Goal: Task Accomplishment & Management: Use online tool/utility

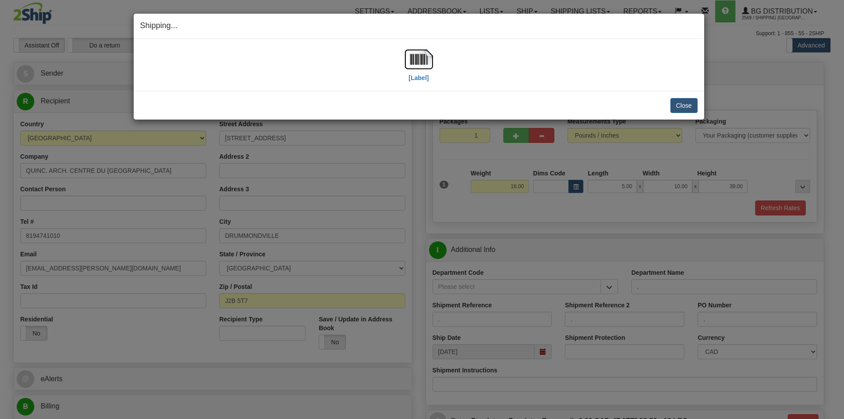
select select "2"
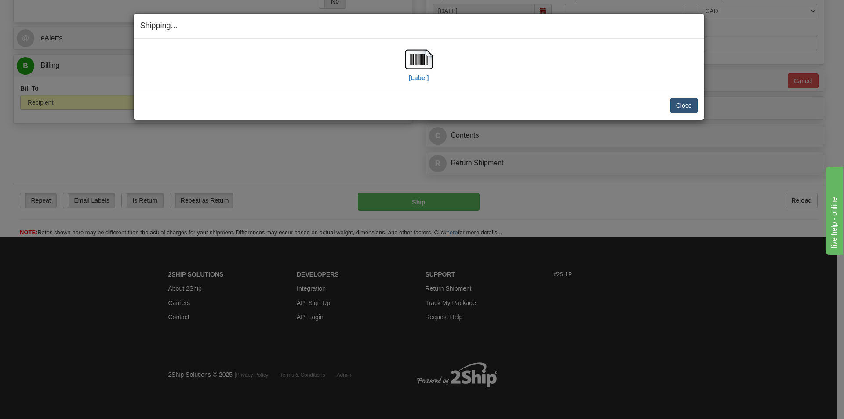
scroll to position [341, 0]
click at [688, 108] on button "Close" at bounding box center [684, 105] width 27 height 15
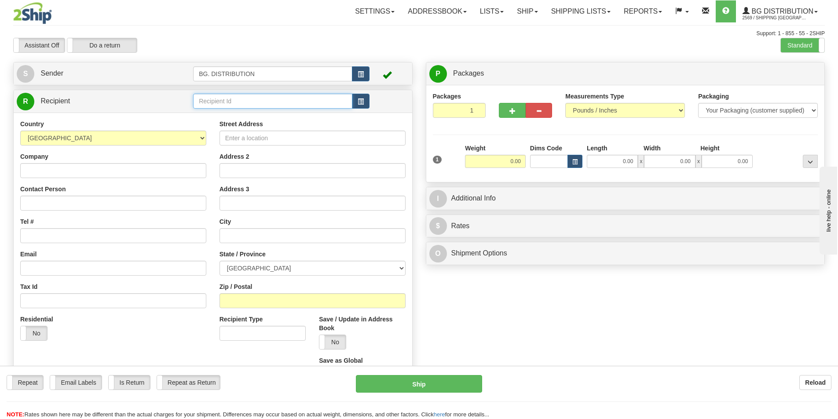
click at [233, 99] on input "text" at bounding box center [272, 101] width 159 height 15
click at [303, 99] on input "text" at bounding box center [272, 101] width 159 height 15
click at [247, 110] on div "20127" at bounding box center [271, 115] width 151 height 10
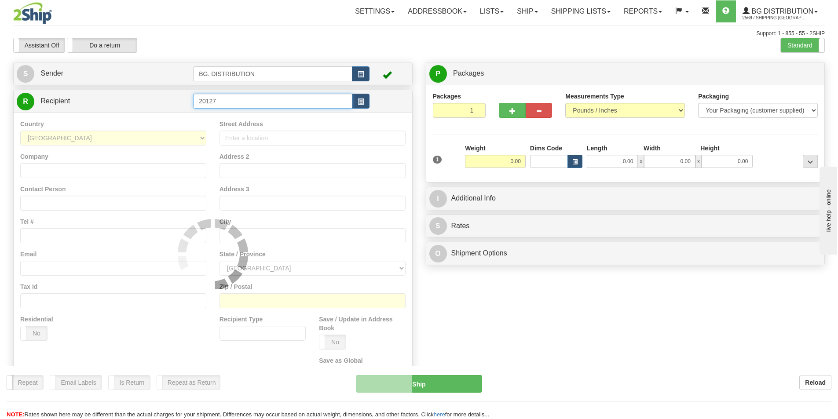
type input "20127"
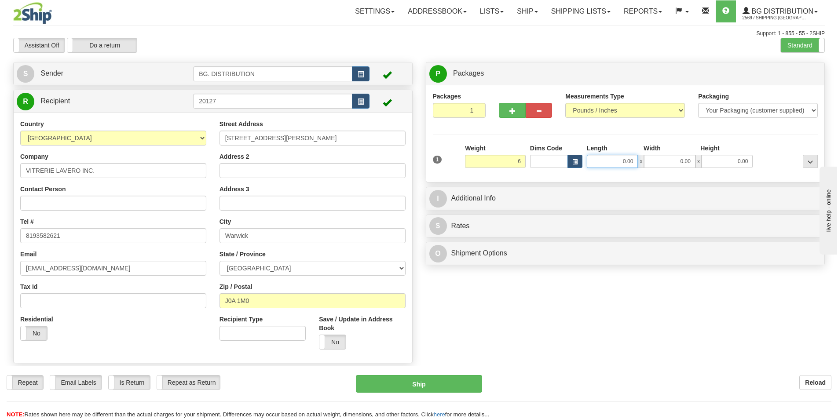
type input "6.00"
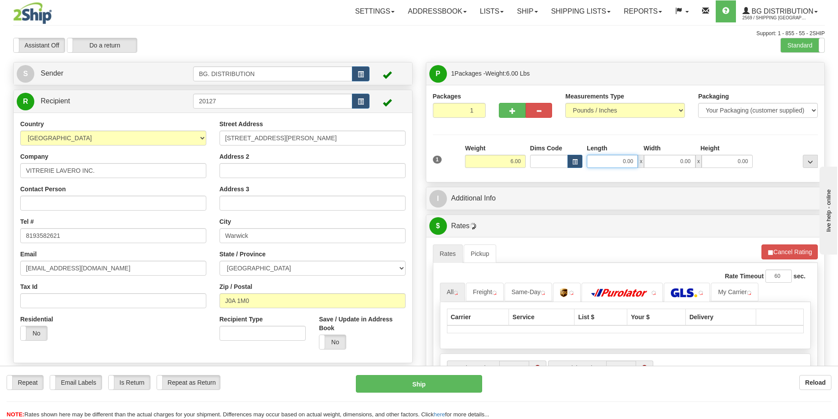
click at [597, 159] on input "0.00" at bounding box center [612, 161] width 51 height 13
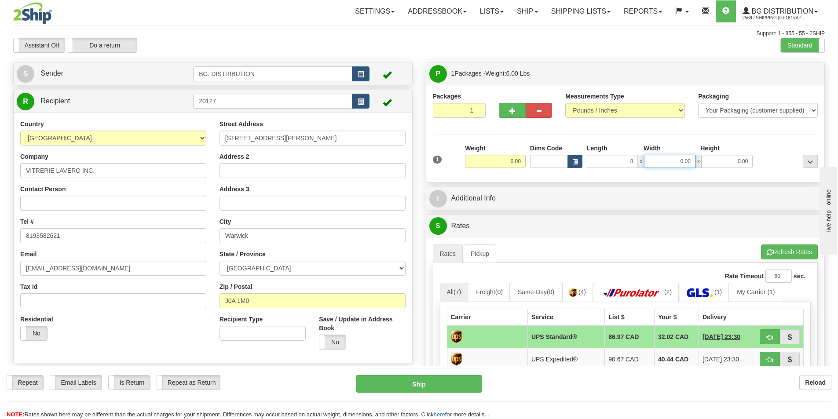
type input "8.00"
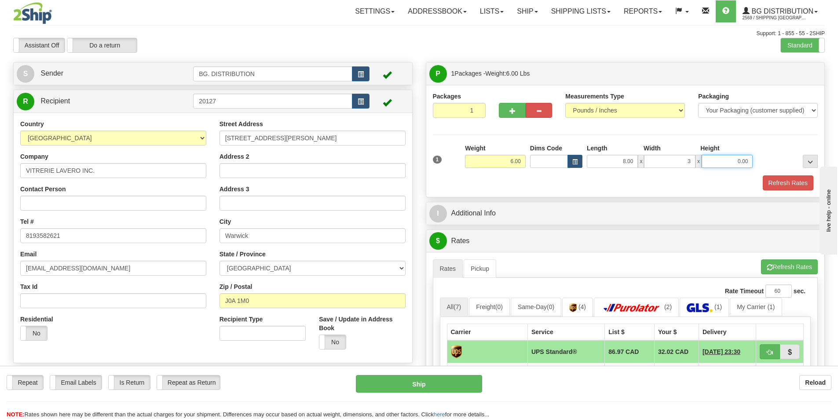
type input "3.00"
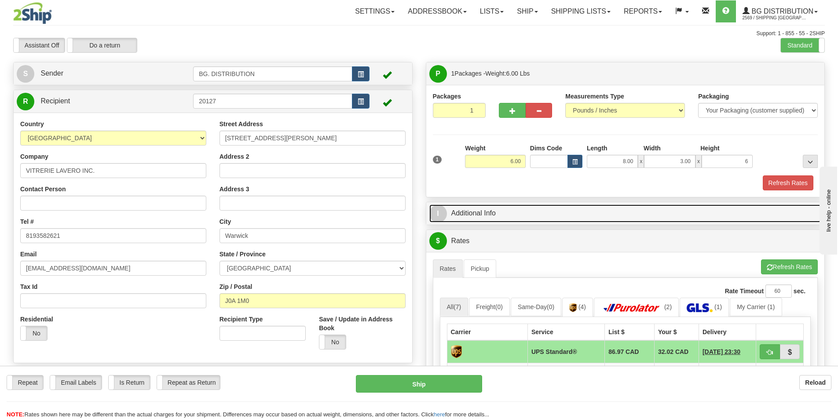
type input "6.00"
click at [553, 208] on link "I Additional Info" at bounding box center [625, 213] width 392 height 18
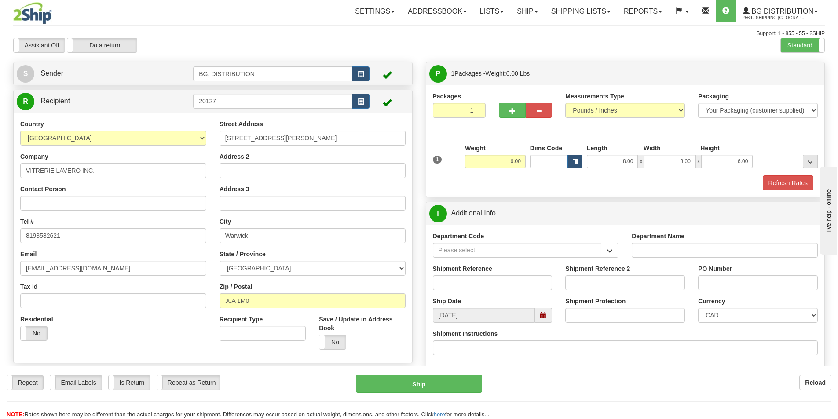
click at [643, 249] on input "Department Name" at bounding box center [724, 250] width 186 height 15
type input "."
click at [500, 337] on div "Shipment Instructions" at bounding box center [625, 342] width 385 height 26
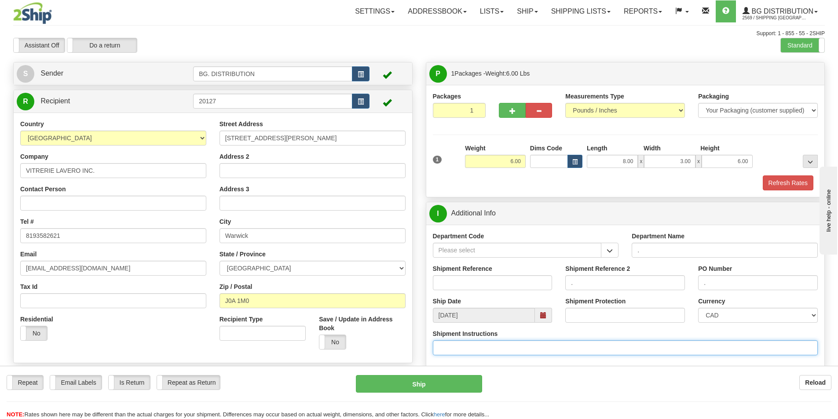
click at [498, 348] on input "Shipment Instructions" at bounding box center [625, 347] width 385 height 15
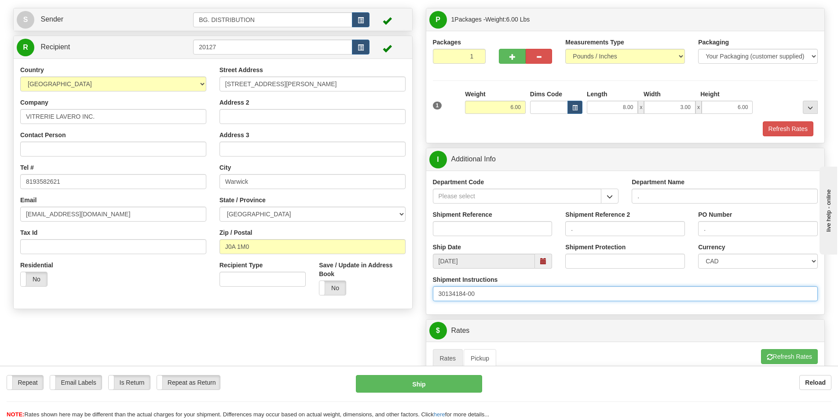
scroll to position [132, 0]
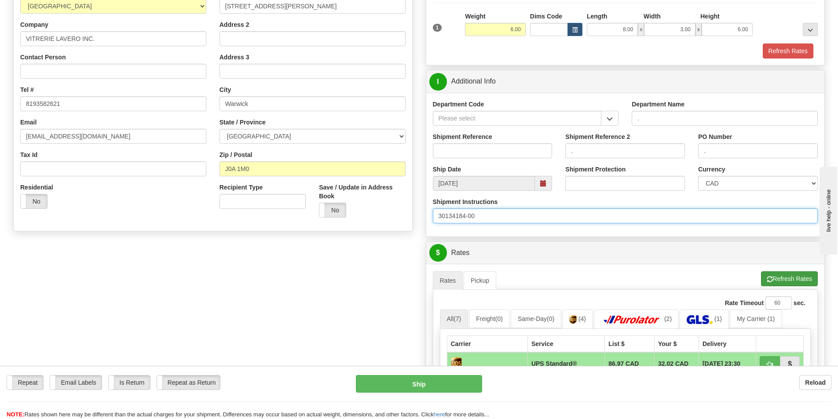
type input "30134184-00"
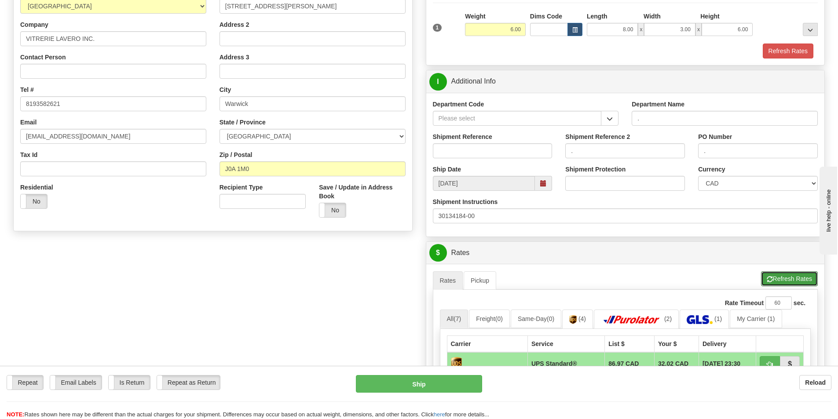
click at [774, 280] on button "Refresh Rates" at bounding box center [789, 278] width 57 height 15
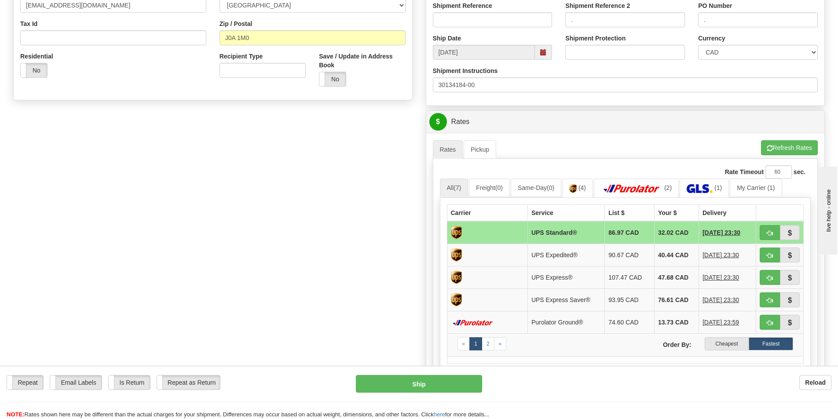
scroll to position [264, 0]
click at [723, 345] on label "Cheapest" at bounding box center [726, 342] width 44 height 13
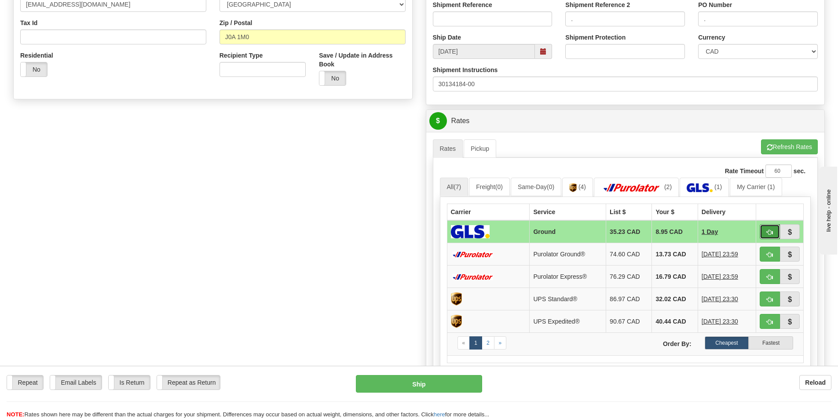
click at [768, 228] on button "button" at bounding box center [769, 231] width 20 height 15
type input "1"
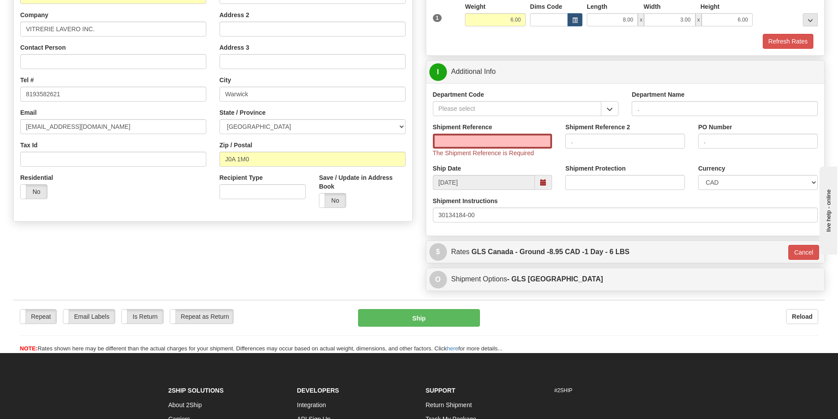
scroll to position [126, 0]
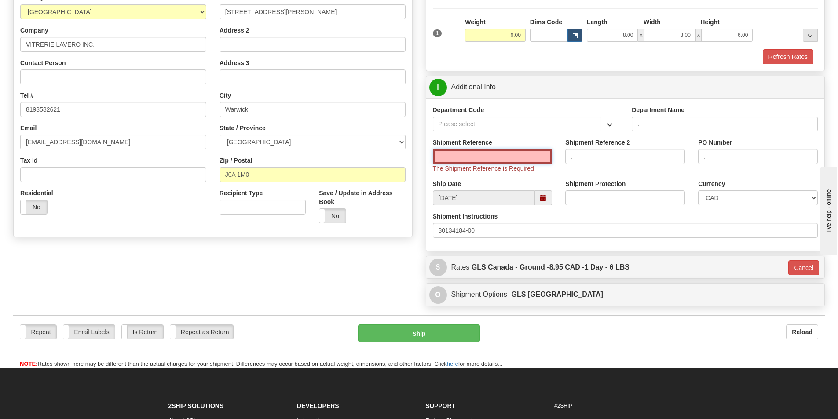
click at [482, 162] on input "Shipment Reference" at bounding box center [493, 156] width 120 height 15
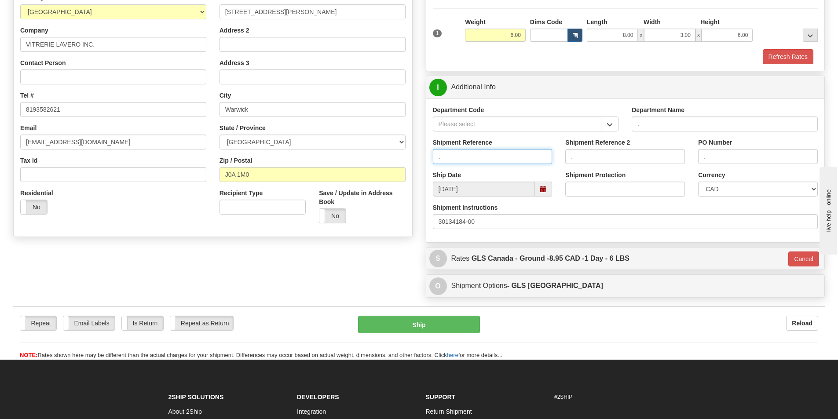
type input "."
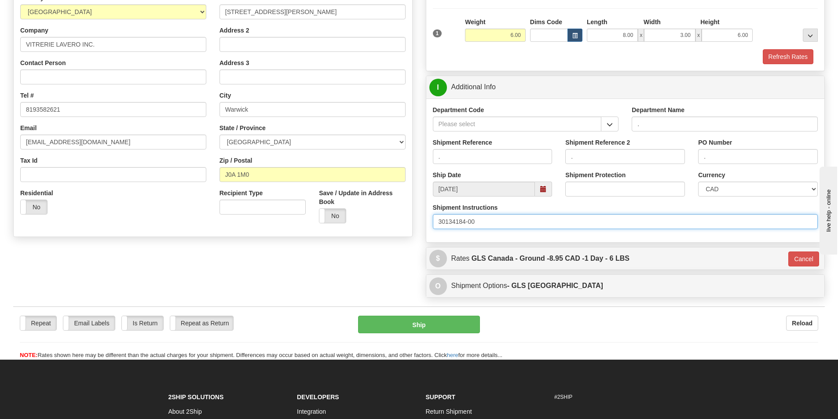
click at [484, 223] on input "30134184-00" at bounding box center [625, 221] width 385 height 15
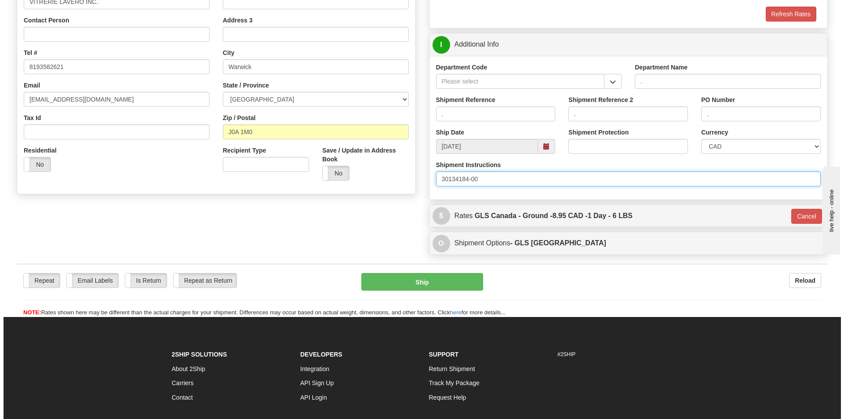
scroll to position [249, 0]
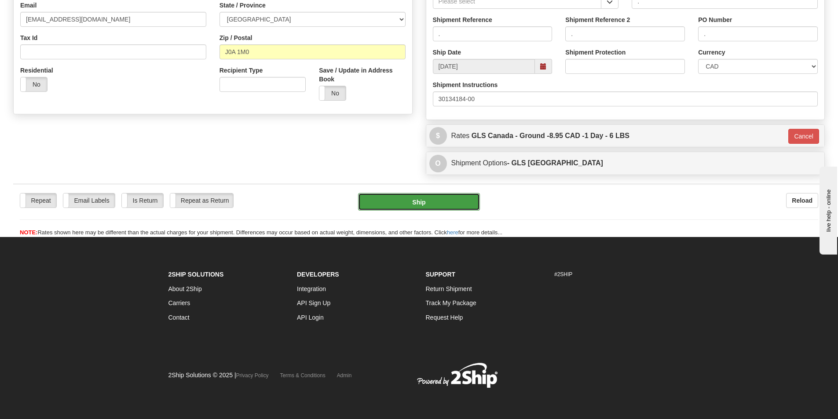
click at [460, 202] on button "Ship" at bounding box center [419, 202] width 122 height 18
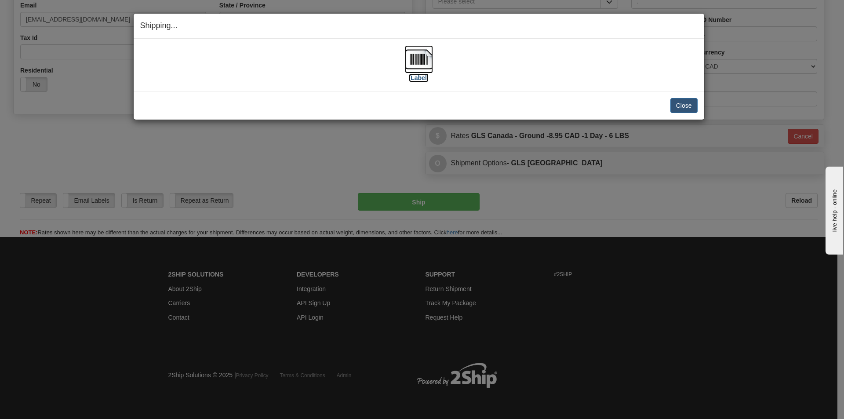
click at [416, 57] on img at bounding box center [419, 59] width 28 height 28
click at [684, 107] on button "Close" at bounding box center [684, 105] width 27 height 15
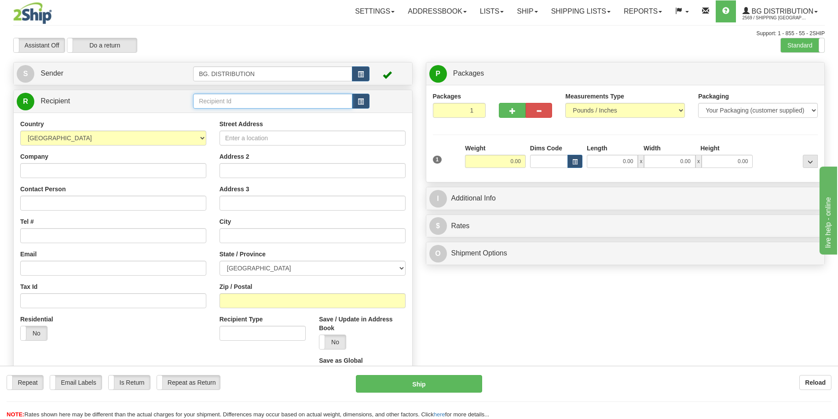
click at [241, 102] on input "text" at bounding box center [272, 101] width 159 height 15
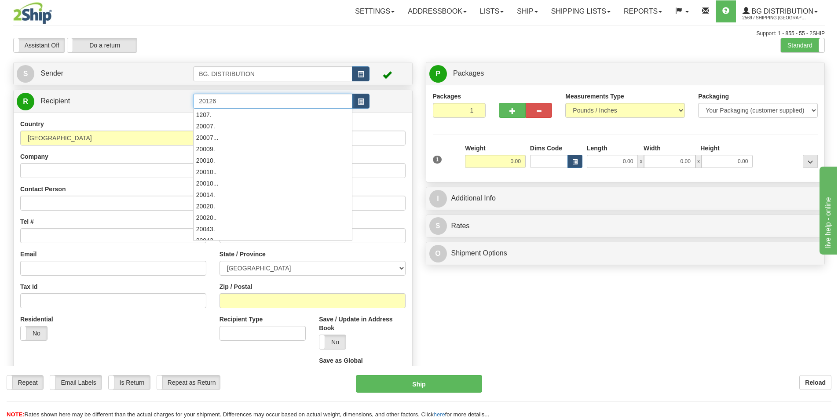
type input "20126"
click button "Delete" at bounding box center [0, 0] width 0 height 0
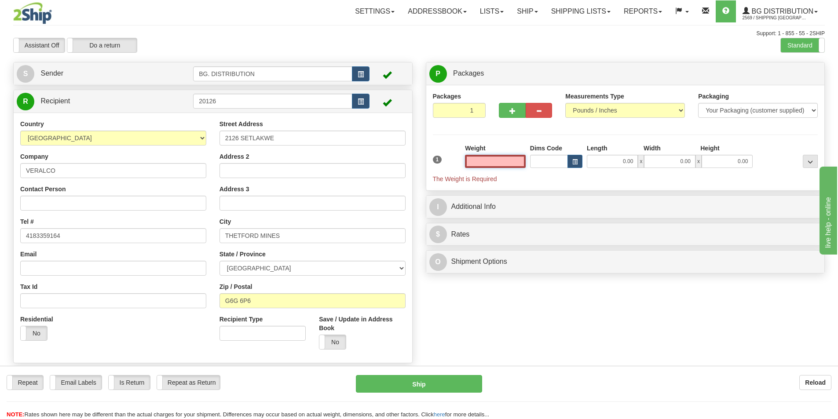
click at [504, 158] on input "text" at bounding box center [495, 161] width 61 height 13
type input "2"
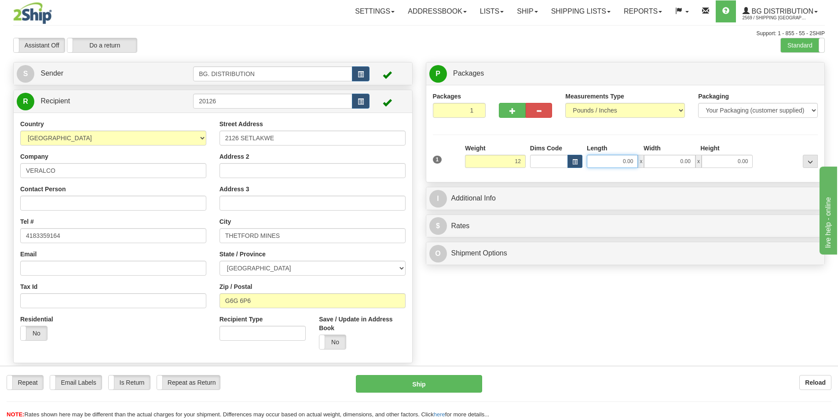
type input "12.00"
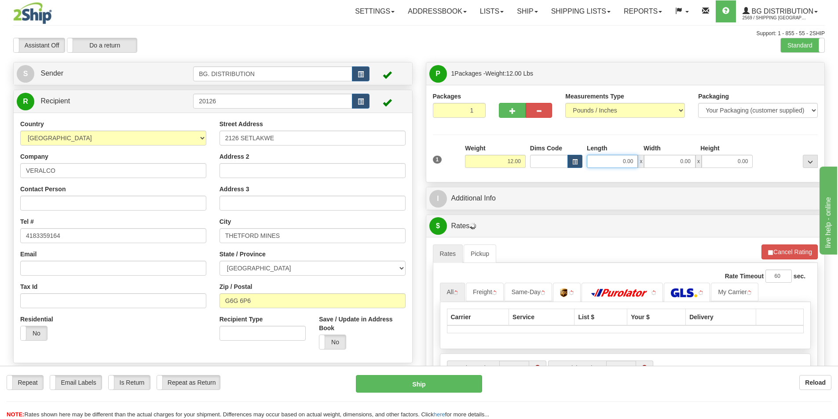
click at [620, 162] on input "0.00" at bounding box center [612, 161] width 51 height 13
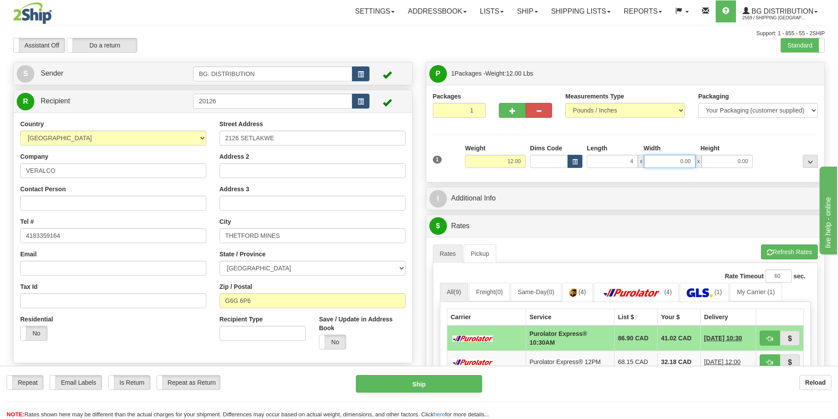
type input "4.00"
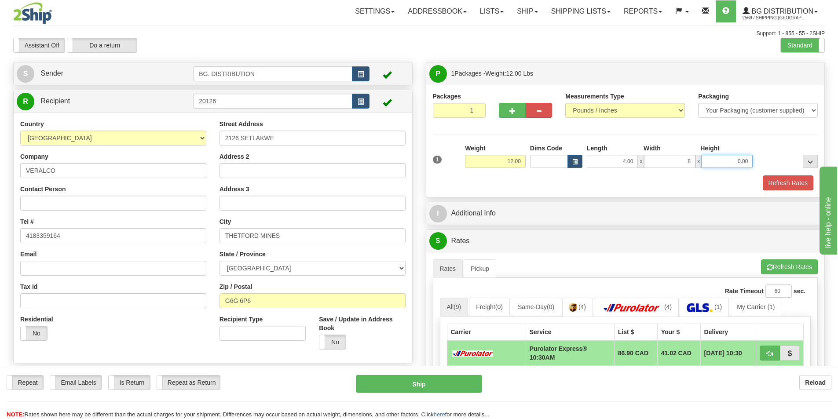
type input "8.00"
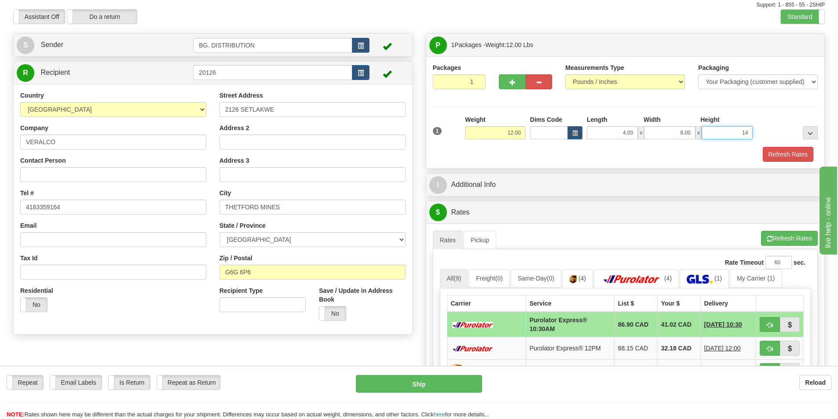
scroll to position [44, 0]
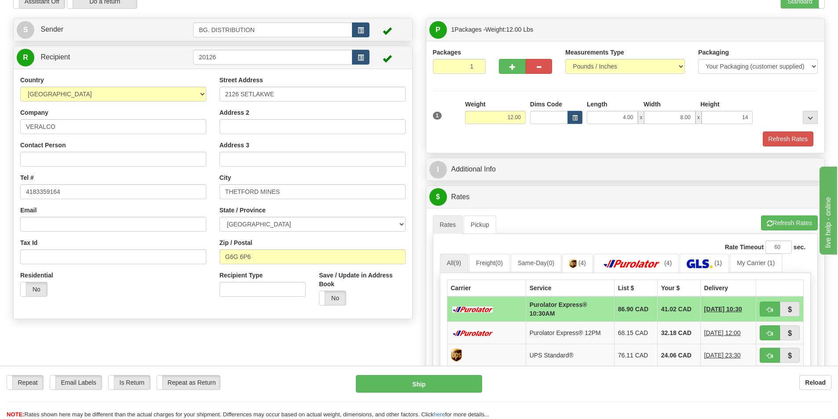
type input "14.00"
click at [558, 179] on div "I Additional Info" at bounding box center [625, 169] width 398 height 22
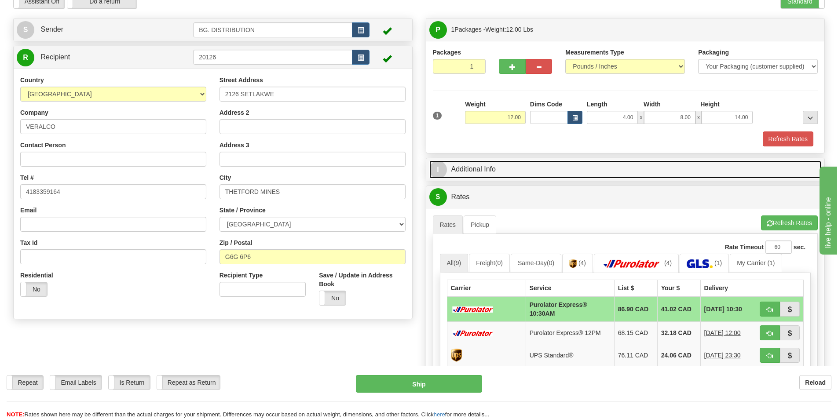
click at [558, 167] on link "I Additional Info" at bounding box center [625, 169] width 392 height 18
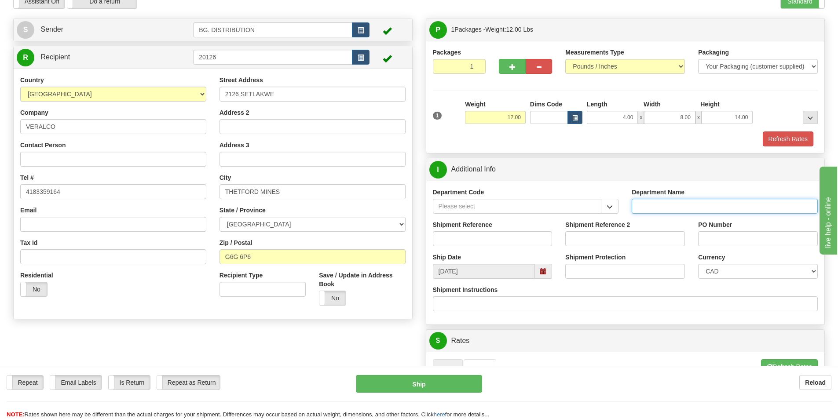
click at [658, 204] on input "Department Name" at bounding box center [724, 206] width 186 height 15
type input "."
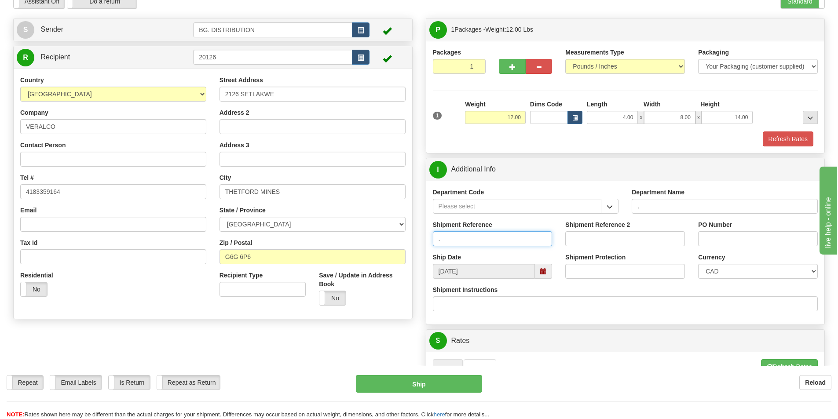
type input "."
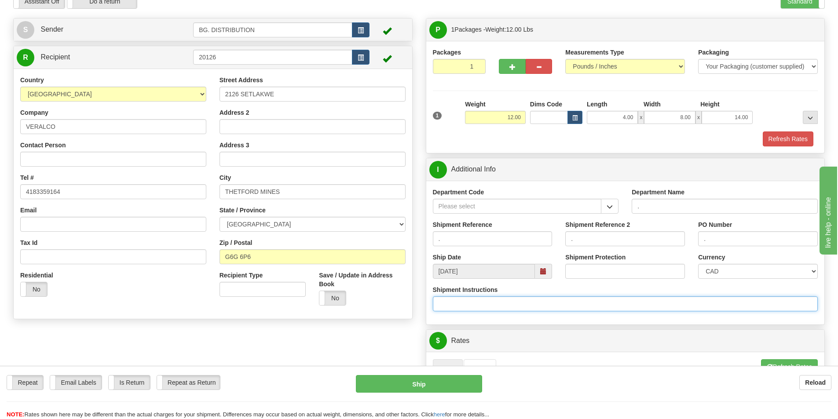
click at [472, 301] on input "Shipment Instructions" at bounding box center [625, 303] width 385 height 15
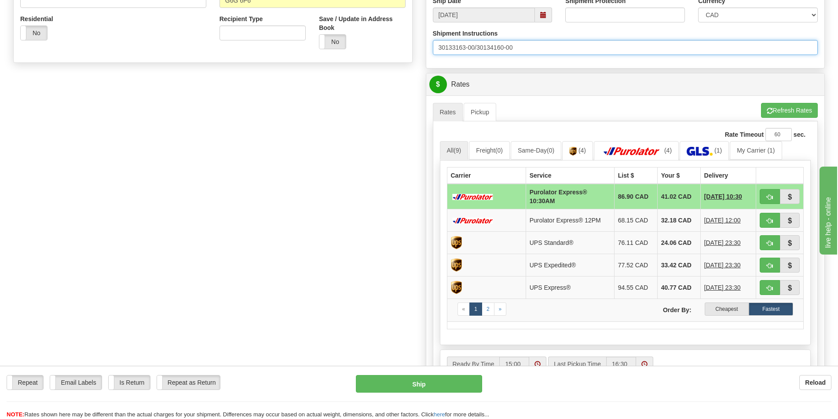
scroll to position [308, 0]
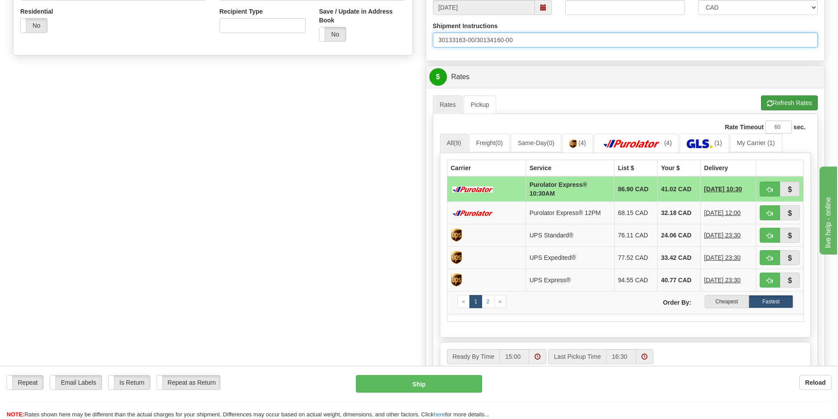
type input "30133163-00/30134160-00"
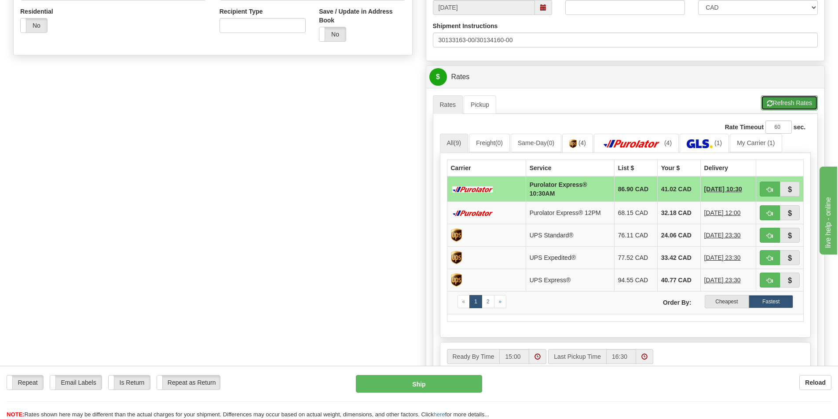
click at [798, 98] on button "Refresh Rates" at bounding box center [789, 102] width 57 height 15
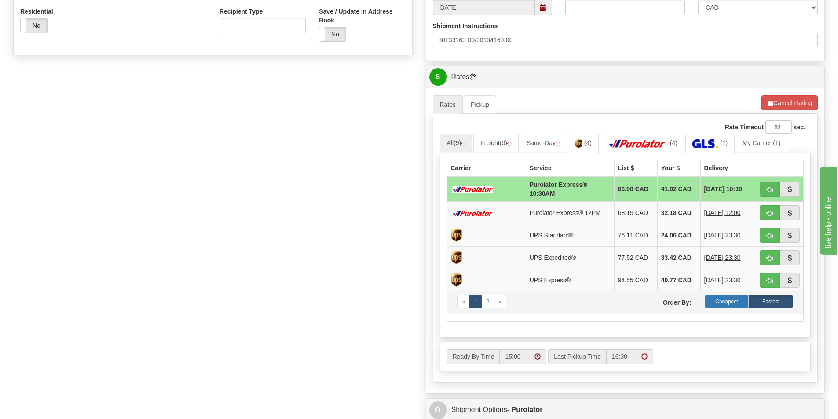
click at [721, 298] on label "Cheapest" at bounding box center [726, 301] width 44 height 13
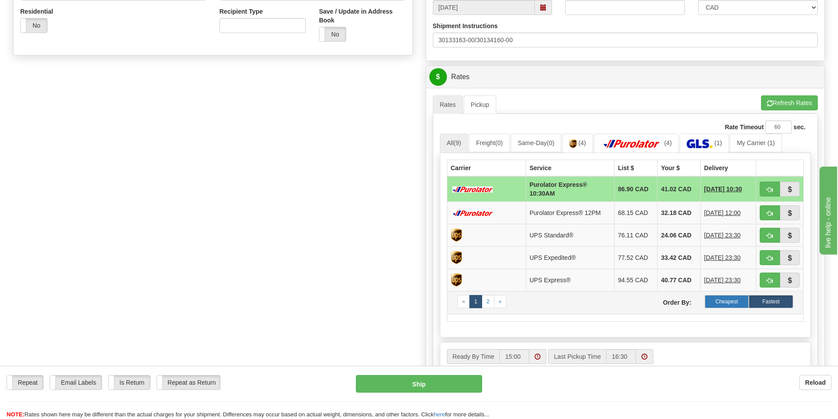
click at [740, 303] on label "Cheapest" at bounding box center [726, 301] width 44 height 13
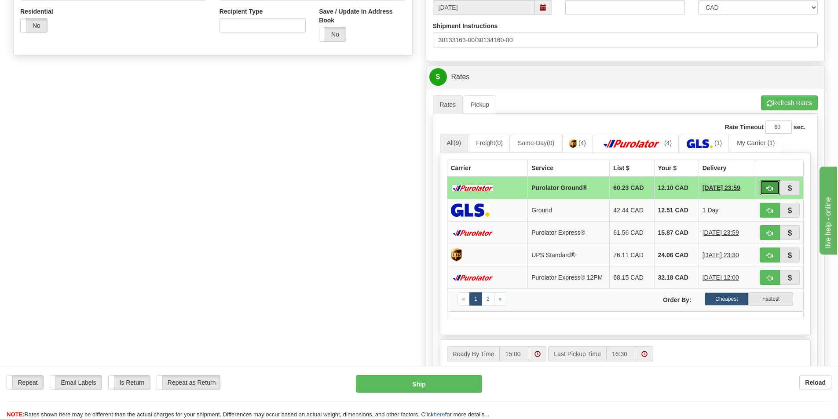
click at [766, 186] on span "button" at bounding box center [769, 189] width 6 height 6
type input "260"
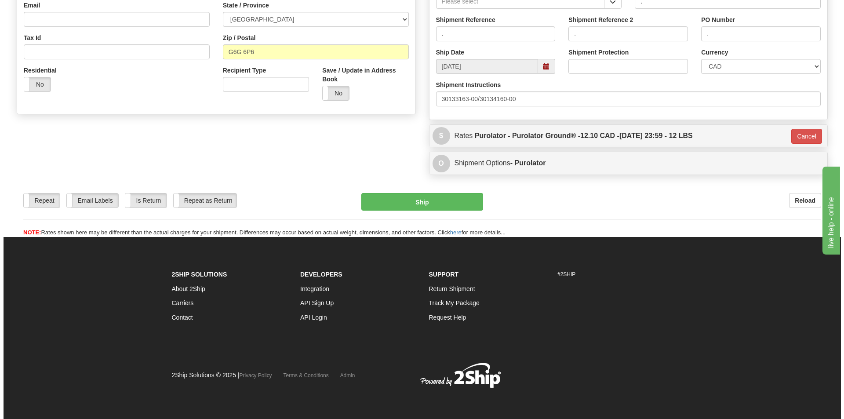
scroll to position [249, 0]
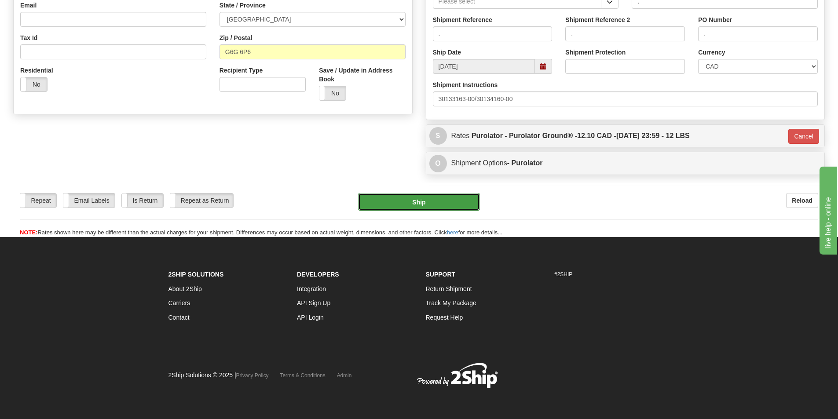
click at [443, 196] on button "Ship" at bounding box center [419, 202] width 122 height 18
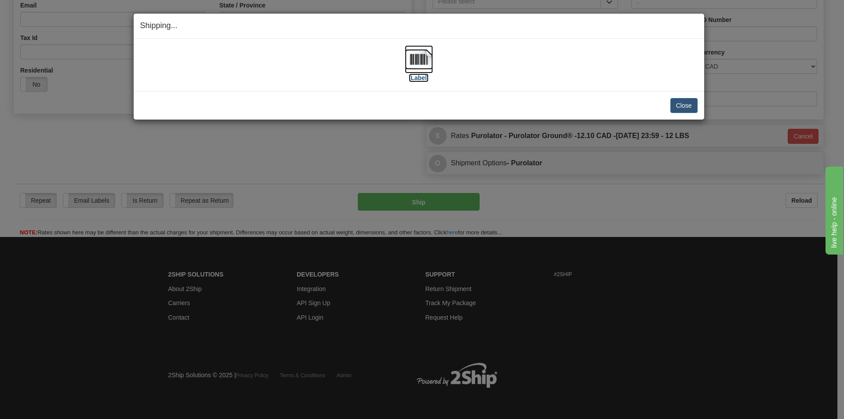
click at [427, 63] on img at bounding box center [419, 59] width 28 height 28
click at [420, 59] on img at bounding box center [419, 59] width 28 height 28
drag, startPoint x: 101, startPoint y: 217, endPoint x: 0, endPoint y: 278, distance: 117.9
click at [687, 104] on button "Close" at bounding box center [684, 105] width 27 height 15
